Goal: Task Accomplishment & Management: Manage account settings

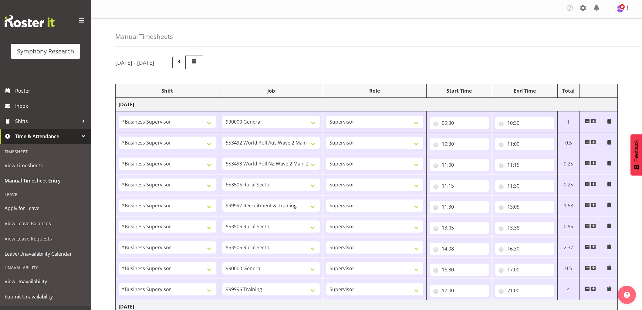
select select "1607"
select select "743"
select select "1607"
select select "10499"
select select "1607"
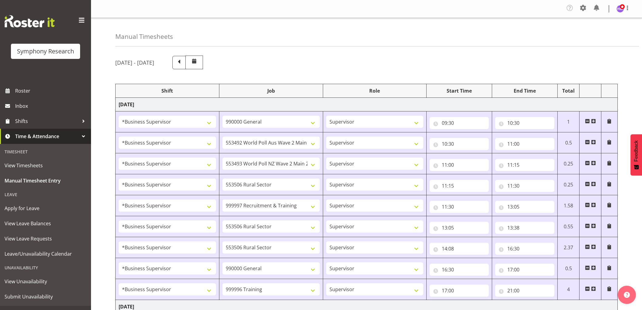
select select "10527"
select select "1607"
select select "10587"
select select "1607"
select select "2379"
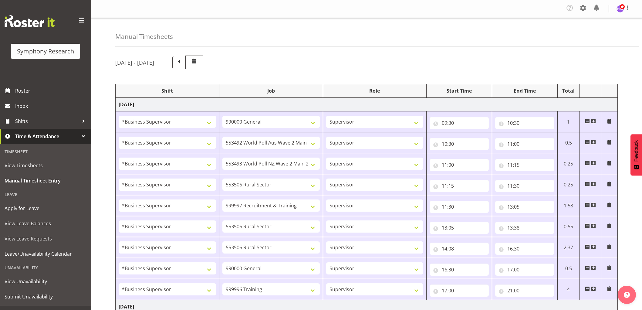
select select "1607"
select select "10587"
select select "1607"
select select "10587"
select select "1607"
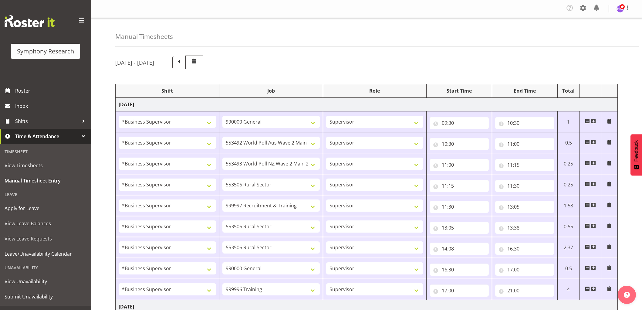
select select "743"
select select "1607"
select select "757"
select select "1607"
select select "2379"
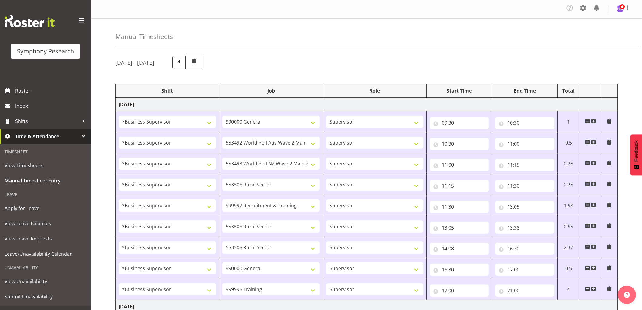
select select "1607"
select select "743"
select select "1607"
select select "10499"
select select "1607"
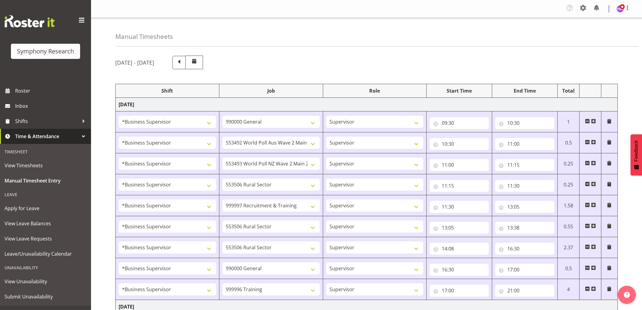
select select "10527"
select select "1607"
select select "10587"
select select "1607"
select select "10633"
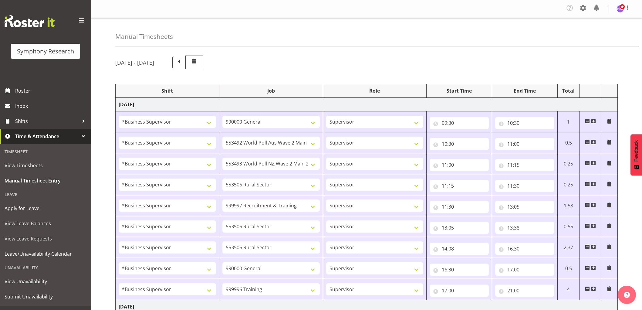
select select "1607"
select select "2379"
select select "1607"
select select "10587"
select select "1607"
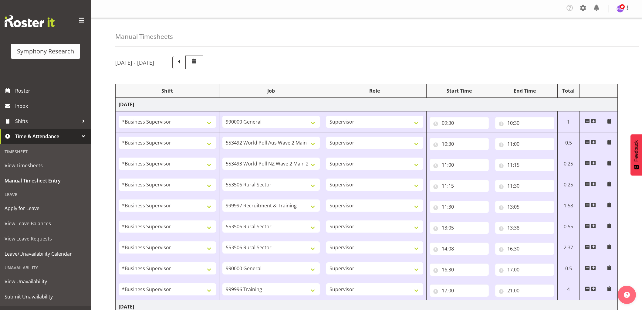
select select "10242"
select select "1607"
select select "757"
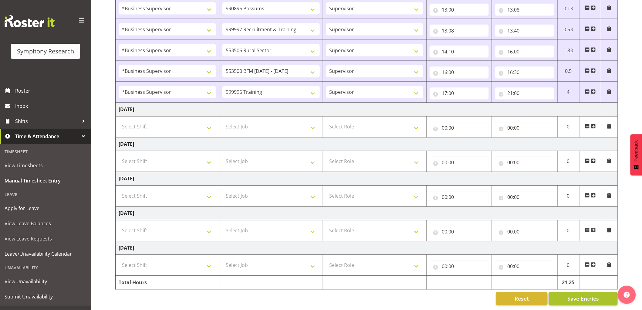
scroll to position [426, 0]
click at [568, 292] on button "Save Entries" at bounding box center [583, 298] width 69 height 13
click at [581, 294] on span "Save Entries" at bounding box center [583, 298] width 32 height 8
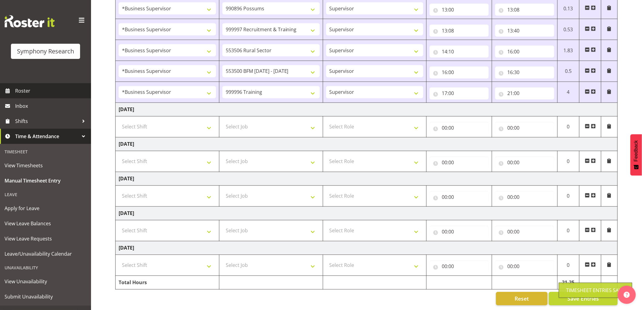
click at [26, 90] on span "Roster" at bounding box center [51, 90] width 73 height 9
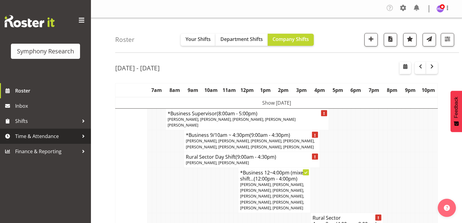
click at [33, 137] on span "Time & Attendance" at bounding box center [47, 136] width 64 height 9
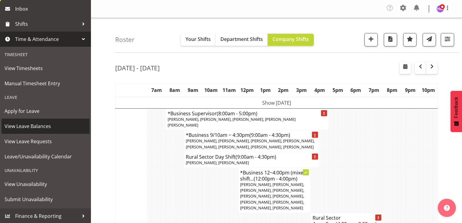
scroll to position [97, 0]
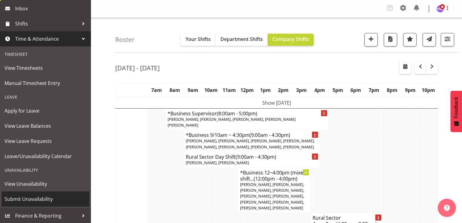
click at [44, 200] on span "Submit Unavailability" at bounding box center [46, 198] width 82 height 9
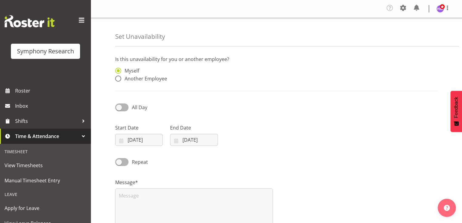
select select "8"
select select "2025"
click at [138, 141] on input "09/09/2025" at bounding box center [139, 140] width 48 height 12
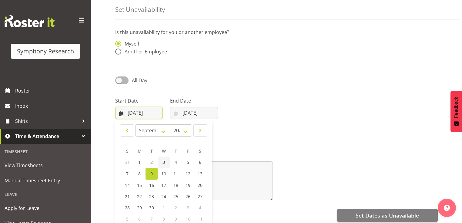
scroll to position [49, 0]
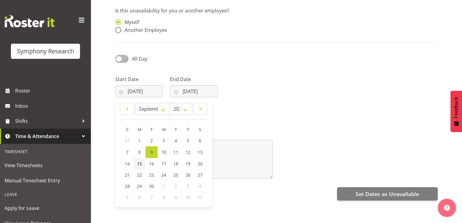
click at [139, 163] on span "15" at bounding box center [139, 164] width 5 height 6
type input "15/09/2025"
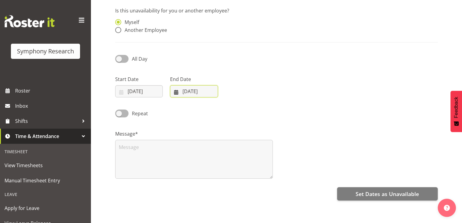
click at [184, 93] on input "09/09/2025" at bounding box center [194, 91] width 48 height 12
click at [194, 164] on span "15" at bounding box center [194, 164] width 5 height 6
type input "15/09/2025"
click at [153, 164] on textarea at bounding box center [194, 159] width 158 height 39
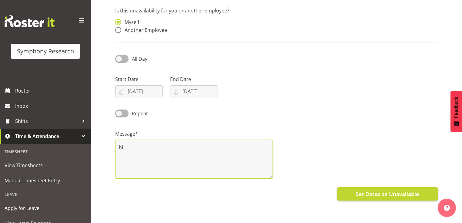
type textarea "hi"
click at [405, 197] on span "Set Dates as Unavailable" at bounding box center [387, 194] width 63 height 8
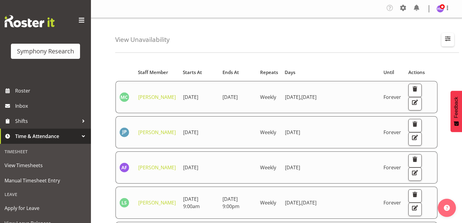
click at [445, 39] on span "button" at bounding box center [448, 39] width 8 height 8
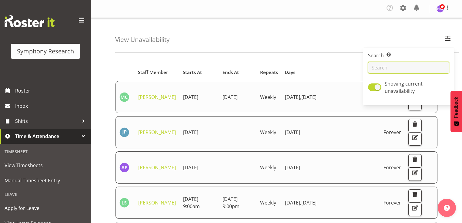
click at [425, 64] on input "text" at bounding box center [408, 68] width 81 height 12
type input "hites"
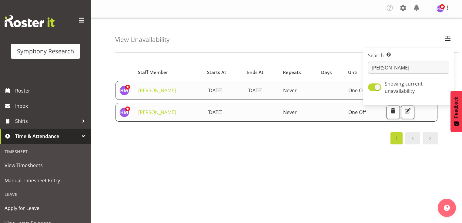
click at [279, 193] on div "Starts At Staff Member Starts At Ends At Repeats Days Until Actions Hitesh Maka…" at bounding box center [288, 178] width 347 height 243
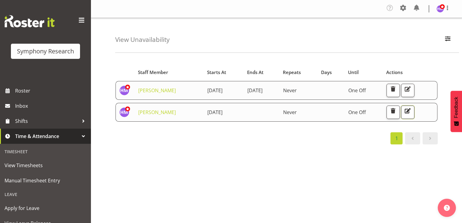
click at [412, 108] on span "button" at bounding box center [408, 111] width 8 height 8
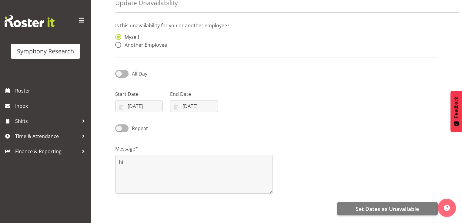
scroll to position [49, 0]
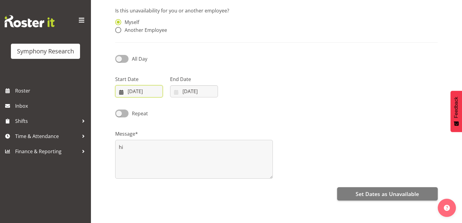
click at [131, 92] on input "[DATE]" at bounding box center [139, 91] width 48 height 12
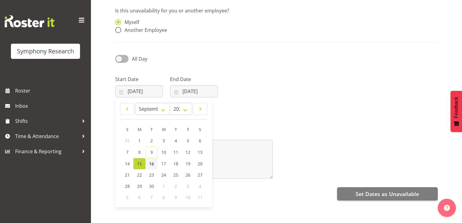
click at [153, 165] on span "16" at bounding box center [151, 164] width 5 height 6
type input "[DATE]"
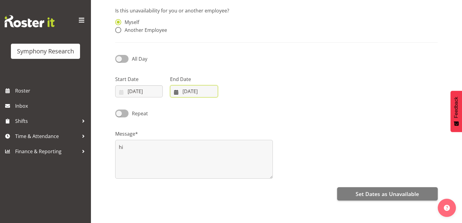
click at [188, 91] on input "[DATE]" at bounding box center [194, 91] width 48 height 12
click at [207, 166] on span "16" at bounding box center [206, 164] width 5 height 6
type input "16/09/2025"
click at [392, 185] on div "Is this unavailability for you or another employee? Myself Another Employee All…" at bounding box center [288, 123] width 347 height 243
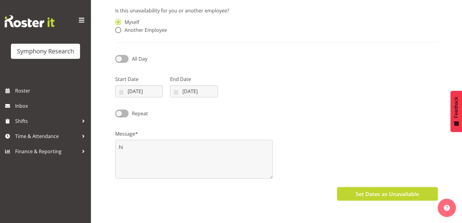
click at [392, 192] on span "Set Dates as Unavailable" at bounding box center [387, 194] width 63 height 8
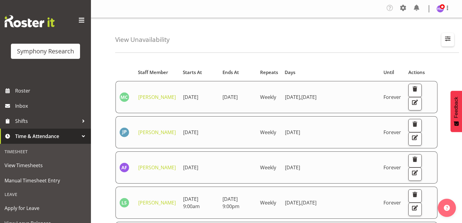
click at [448, 41] on span "button" at bounding box center [448, 39] width 8 height 8
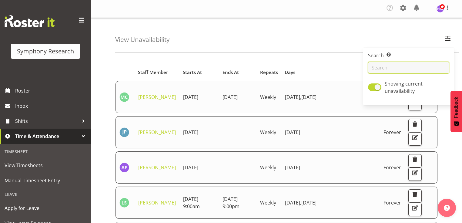
click at [408, 63] on input "text" at bounding box center [408, 68] width 81 height 12
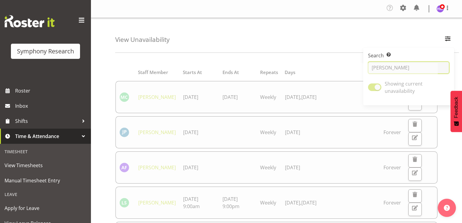
type input "[PERSON_NAME]"
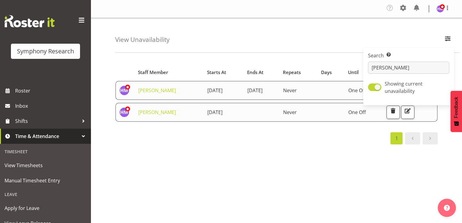
click at [315, 149] on div "Starts At Staff Member Starts At Ends At Repeats Days Until Actions [PERSON_NAM…" at bounding box center [288, 178] width 347 height 243
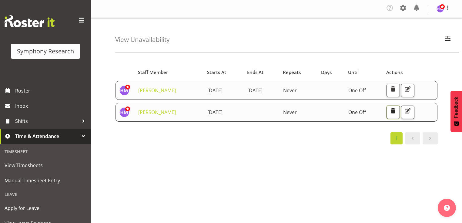
click at [397, 110] on span "button" at bounding box center [393, 111] width 8 height 8
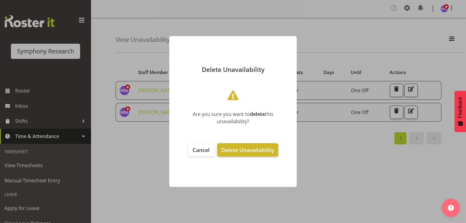
click at [259, 152] on span "Delete Unavailability" at bounding box center [247, 149] width 53 height 7
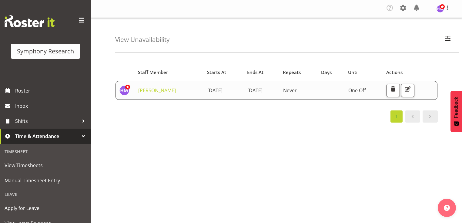
scroll to position [24, 0]
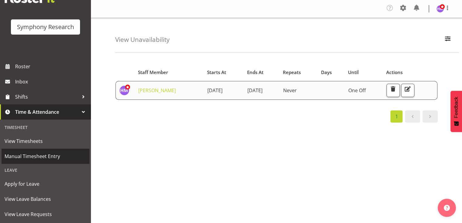
click at [40, 155] on span "Manual Timesheet Entry" at bounding box center [46, 156] width 82 height 9
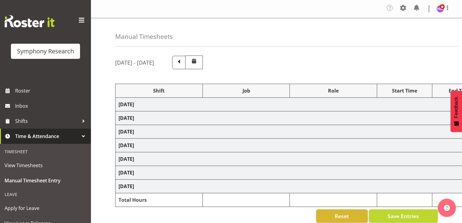
select select "1607"
select select "743"
select select "1607"
select select "10499"
select select "1607"
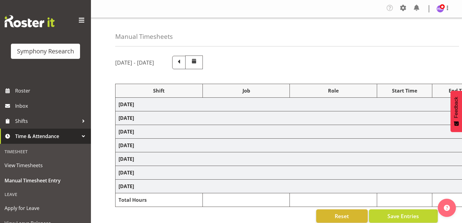
select select "10527"
select select "1607"
select select "10587"
select select "1607"
select select "2379"
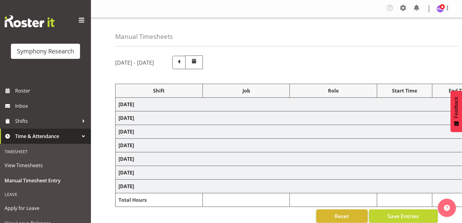
select select "1607"
select select "10587"
select select "1607"
select select "10587"
select select "1607"
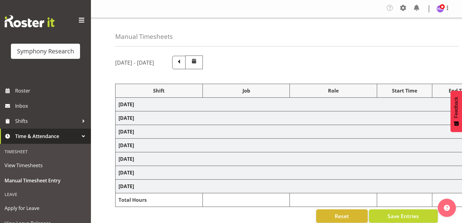
select select "743"
select select "1607"
select select "757"
select select "1607"
select select "2379"
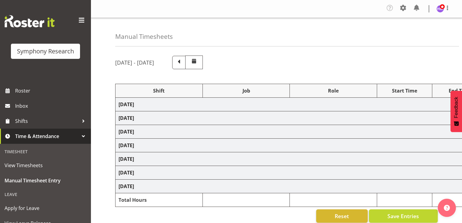
select select "1607"
select select "743"
select select "1607"
select select "10499"
select select "1607"
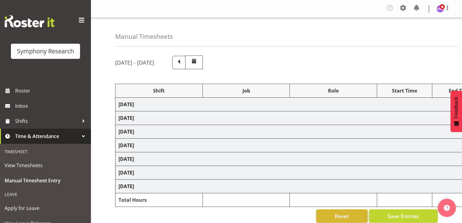
select select "10527"
select select "1607"
select select "10587"
select select "1607"
select select "10633"
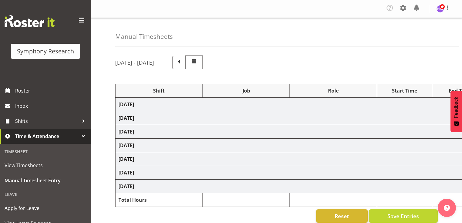
select select "1607"
select select "2379"
select select "1607"
select select "10587"
select select "1607"
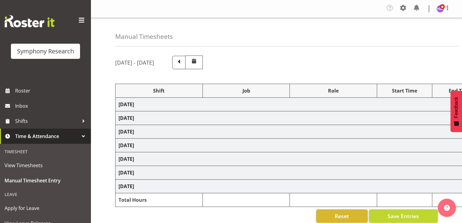
select select "10242"
select select "1607"
select select "757"
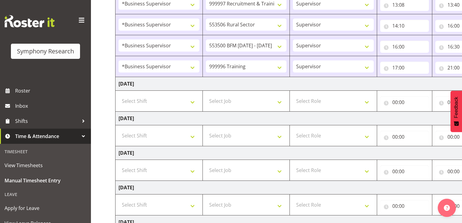
scroll to position [485, 0]
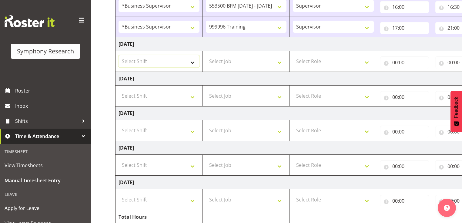
click at [145, 62] on select "Select Shift !!Weekend Residential (Roster IT Shift Label) *Business 9/10am ~ 4…" at bounding box center [159, 61] width 81 height 12
select select "67675"
click at [119, 55] on select "Select Shift !!Weekend Residential (Roster IT Shift Label) *Business 9/10am ~ 4…" at bounding box center [159, 61] width 81 height 12
click at [239, 66] on td "Select Job 550060 IF Admin 553492 World Poll Aus Wave 2 Main 2025 553493 World …" at bounding box center [246, 61] width 87 height 21
click at [244, 64] on select "Select Job 550060 IF Admin 553492 World Poll Aus Wave 2 Main 2025 553493 World …" at bounding box center [246, 61] width 81 height 12
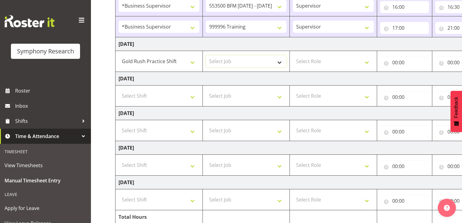
select select "7759"
click at [206, 55] on select "Select Job 550060 IF Admin 553492 World Poll Aus Wave 2 Main 2025 553493 World …" at bounding box center [246, 61] width 81 height 12
click at [319, 61] on select "Select Role Supervisor Interviewing Briefing" at bounding box center [333, 61] width 81 height 12
select select "47"
click at [293, 55] on select "Select Role Supervisor Interviewing Briefing" at bounding box center [333, 61] width 81 height 12
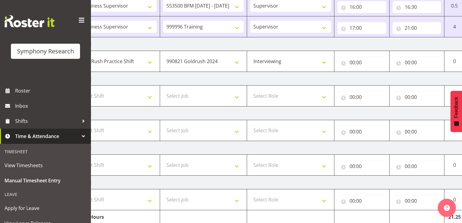
scroll to position [0, 78]
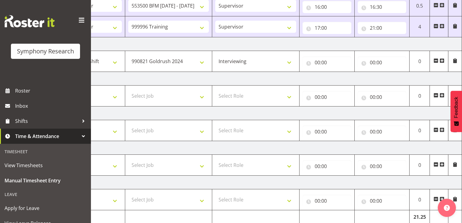
drag, startPoint x: 324, startPoint y: 77, endPoint x: 359, endPoint y: 74, distance: 35.3
click at [344, 74] on td "Thursday 11th September 2025" at bounding box center [250, 79] width 424 height 14
click at [319, 61] on input "00:00" at bounding box center [327, 62] width 49 height 12
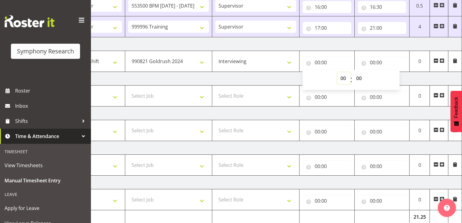
drag, startPoint x: 343, startPoint y: 76, endPoint x: 341, endPoint y: 82, distance: 6.5
click at [342, 78] on select "00 01 02 03 04 05 06 07 08 09 10 11 12 13 14 15 16 17 18 19 20 21 22 23" at bounding box center [344, 78] width 14 height 12
select select "17"
click at [337, 72] on select "00 01 02 03 04 05 06 07 08 09 10 11 12 13 14 15 16 17 18 19 20 21 22 23" at bounding box center [344, 78] width 14 height 12
type input "17:00"
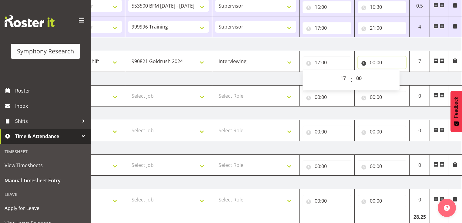
click at [371, 62] on input "00:00" at bounding box center [382, 62] width 49 height 12
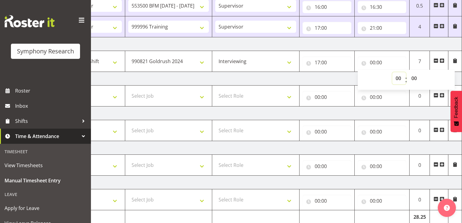
click at [397, 77] on select "00 01 02 03 04 05 06 07 08 09 10 11 12 13 14 15 16 17 18 19 20 21 22 23" at bounding box center [399, 78] width 14 height 12
select select "21"
click at [392, 72] on select "00 01 02 03 04 05 06 07 08 09 10 11 12 13 14 15 16 17 18 19 20 21 22 23" at bounding box center [399, 78] width 14 height 12
type input "21:00"
click at [342, 77] on td "Thursday 11th September 2025" at bounding box center [250, 79] width 424 height 14
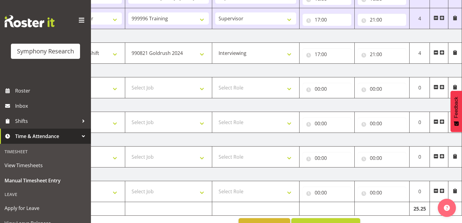
scroll to position [508, 0]
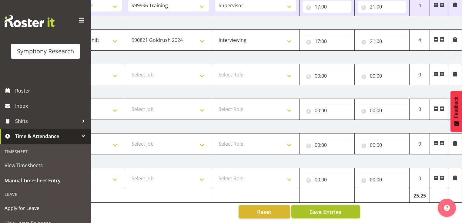
click at [325, 208] on span "Save Entries" at bounding box center [326, 212] width 32 height 8
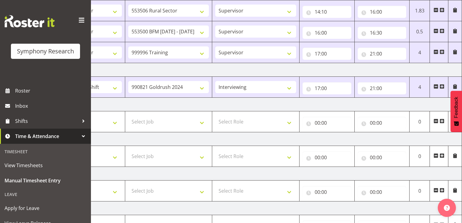
scroll to position [435, 0]
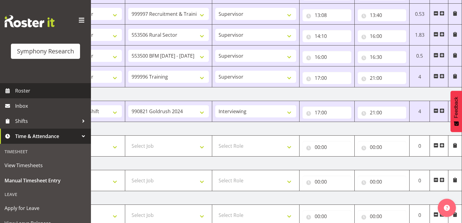
click at [24, 91] on span "Roster" at bounding box center [51, 90] width 73 height 9
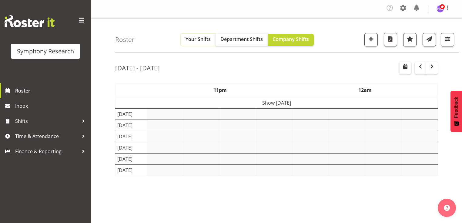
drag, startPoint x: 203, startPoint y: 41, endPoint x: 200, endPoint y: 47, distance: 6.7
click at [203, 41] on span "Your Shifts" at bounding box center [198, 39] width 25 height 7
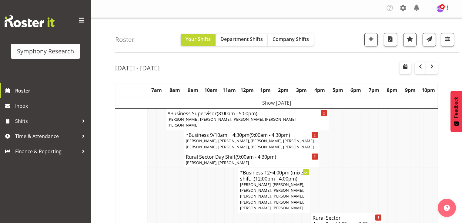
click at [208, 104] on td "Show [DATE]" at bounding box center [277, 103] width 322 height 12
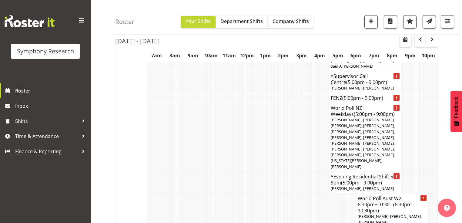
scroll to position [194, 0]
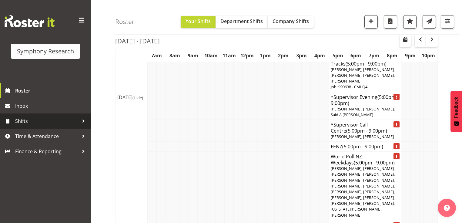
click at [41, 124] on span "Shifts" at bounding box center [47, 120] width 64 height 9
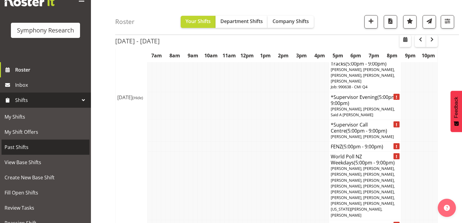
scroll to position [24, 0]
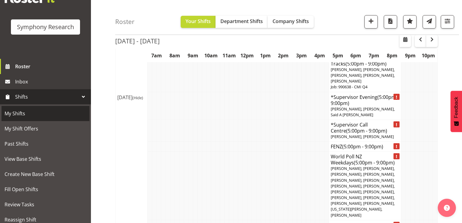
click at [18, 111] on span "My Shifts" at bounding box center [46, 113] width 82 height 9
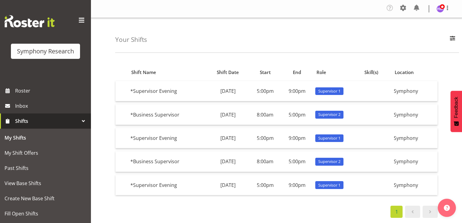
click at [180, 200] on div "Shift Name Shift Date Start End Role Skill(s) Location *Supervisor Evening [DAT…" at bounding box center [276, 140] width 323 height 155
drag, startPoint x: 154, startPoint y: 38, endPoint x: 119, endPoint y: 39, distance: 35.2
click at [119, 39] on div "Your Shifts All Locations Do Not Use MM Symphony Day Week Month All Apply" at bounding box center [287, 35] width 344 height 35
click at [119, 39] on h4 "Your Shifts" at bounding box center [131, 39] width 32 height 7
